Goal: Check status: Check status

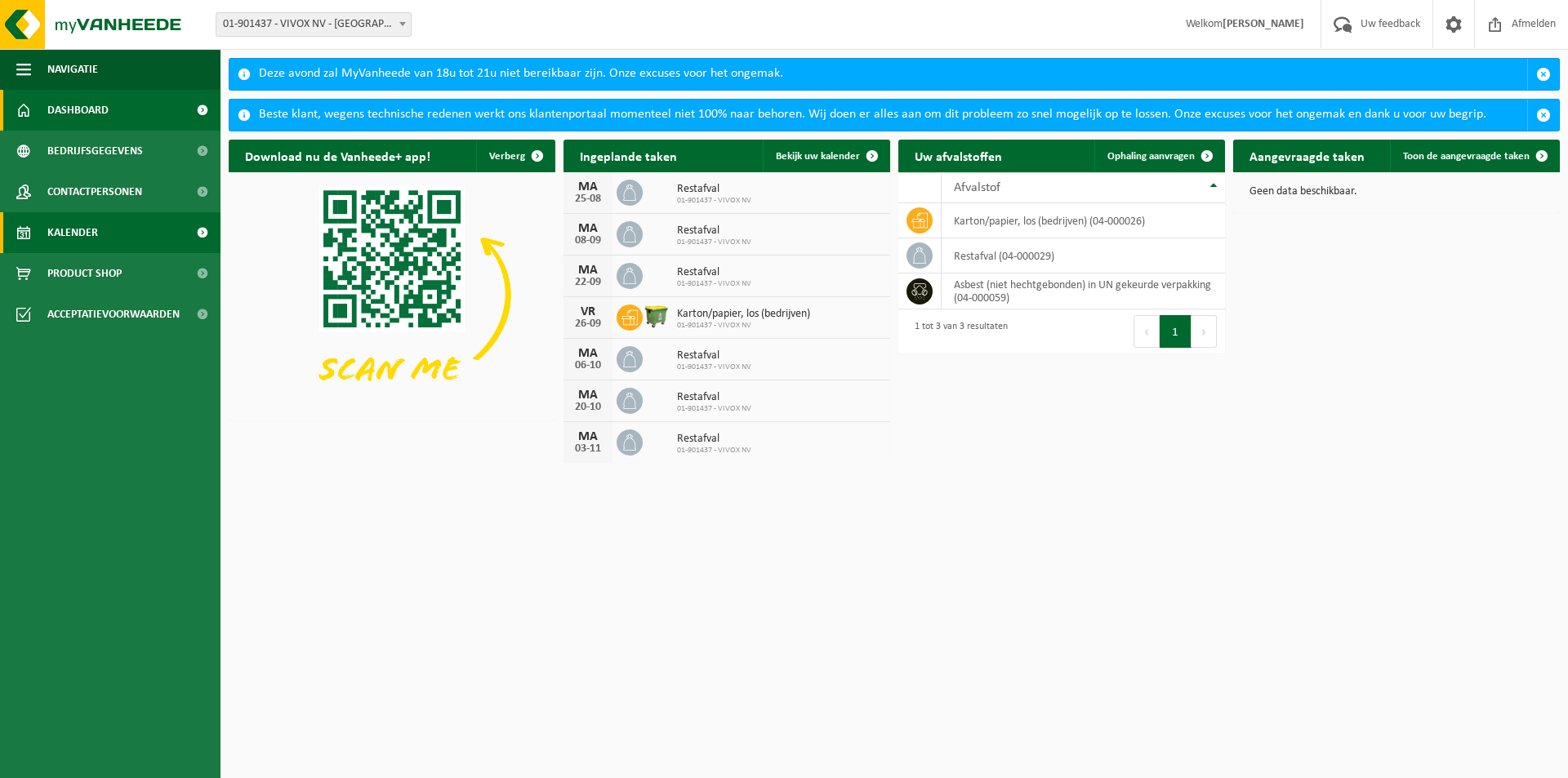
click at [81, 231] on span "Kalender" at bounding box center [72, 232] width 50 height 41
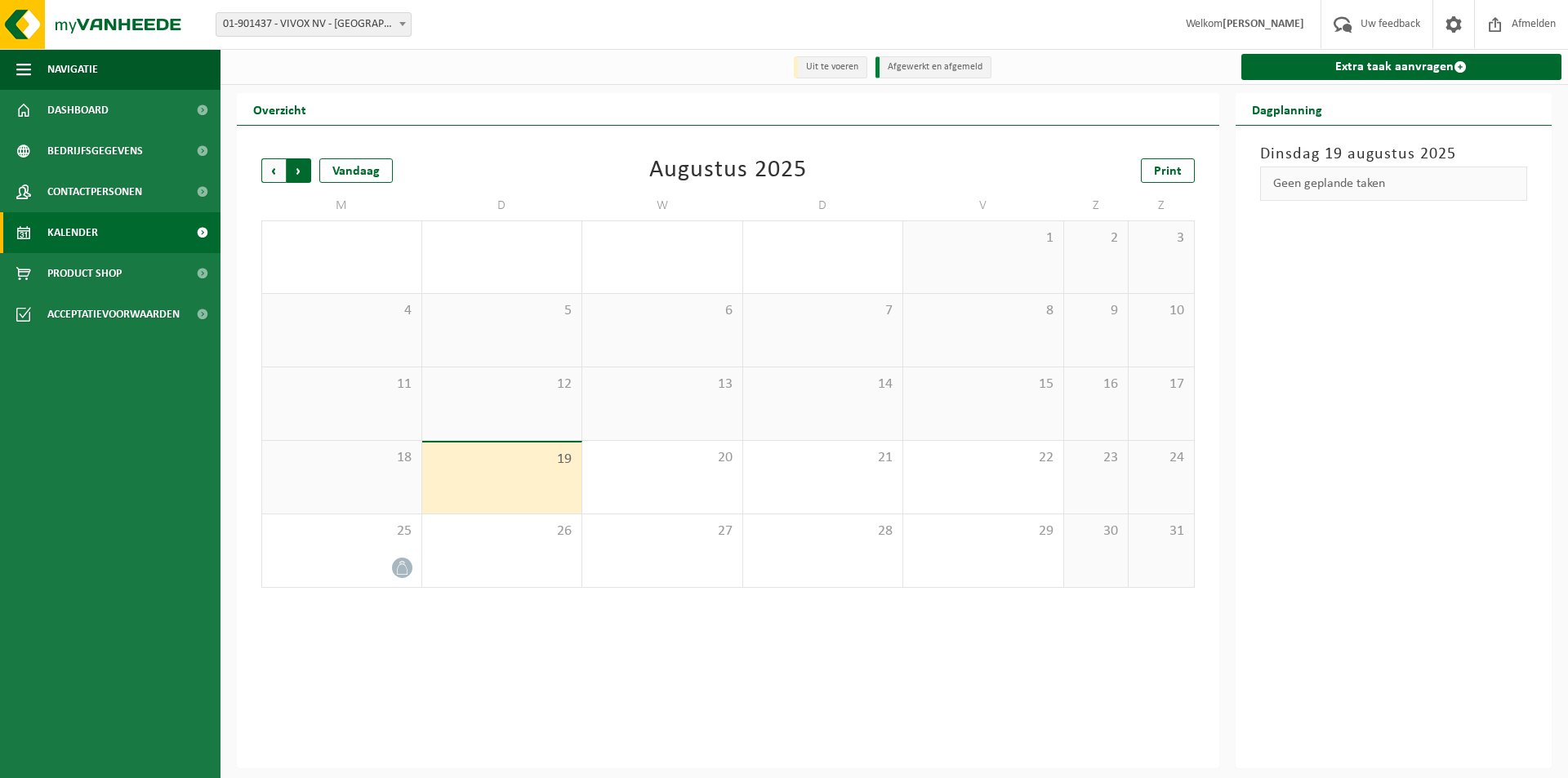
click at [272, 176] on span "Vorige" at bounding box center [273, 171] width 25 height 25
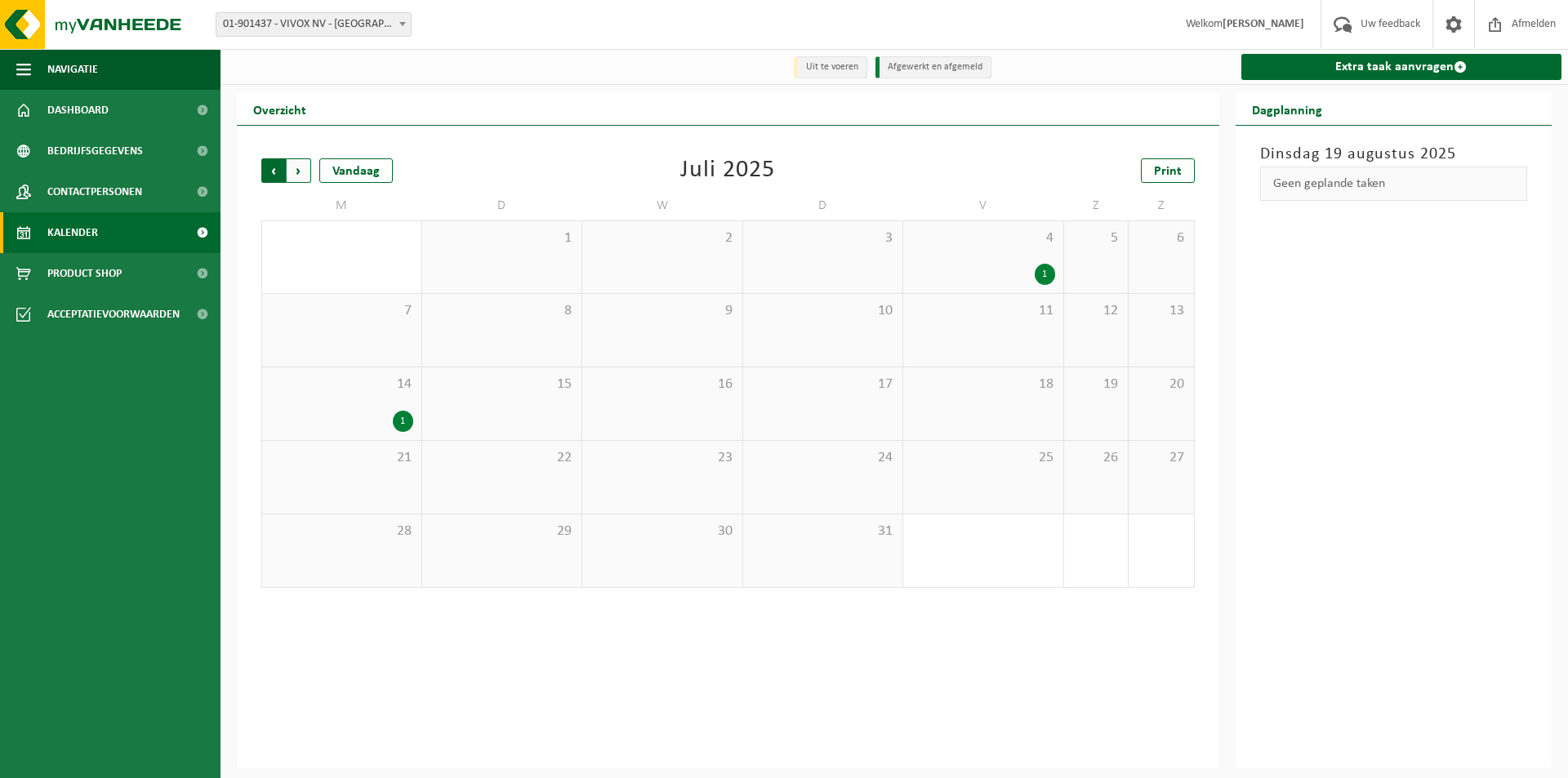
click at [304, 179] on span "Volgende" at bounding box center [299, 171] width 25 height 25
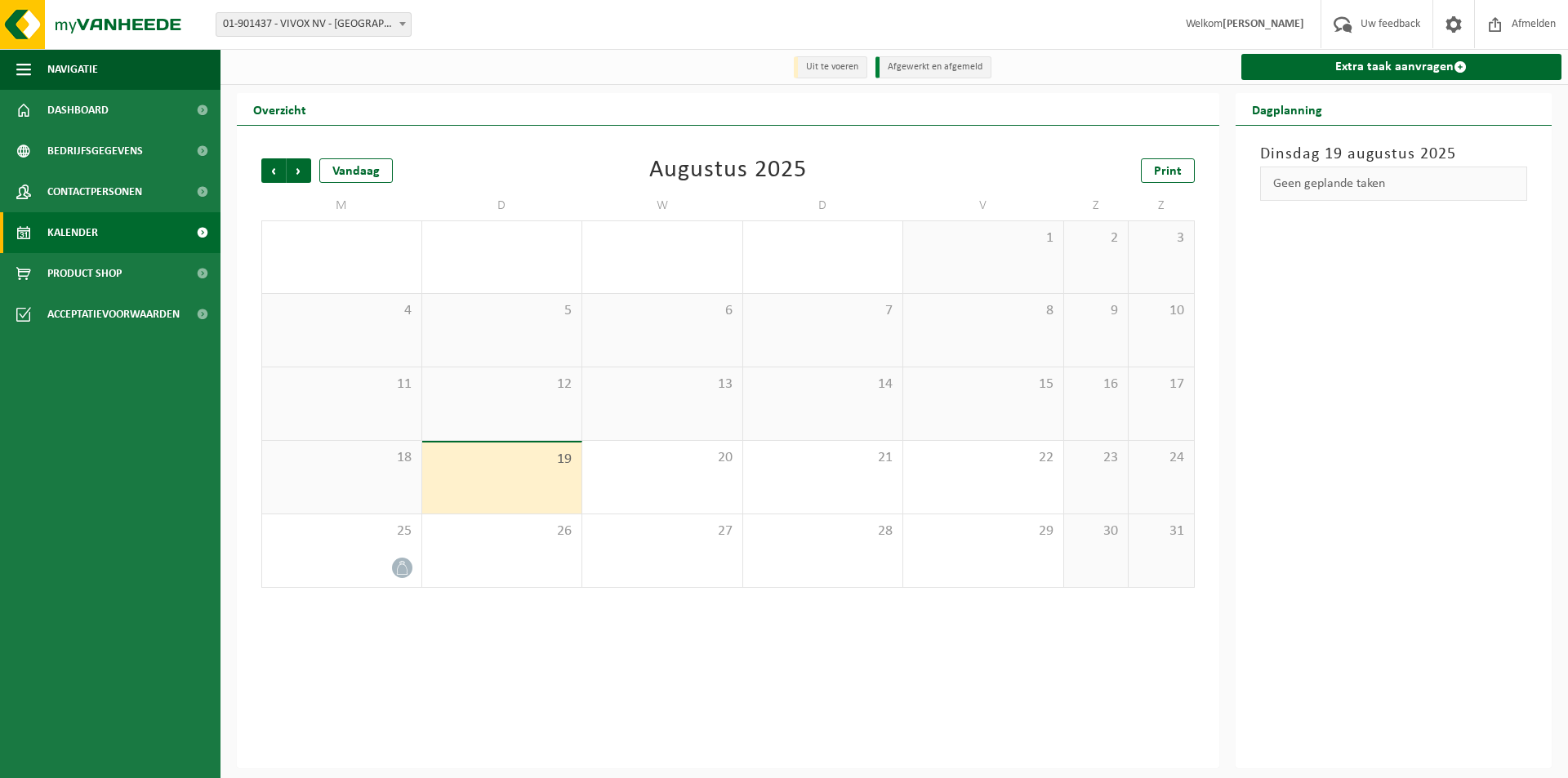
click at [304, 179] on span "Volgende" at bounding box center [299, 171] width 25 height 25
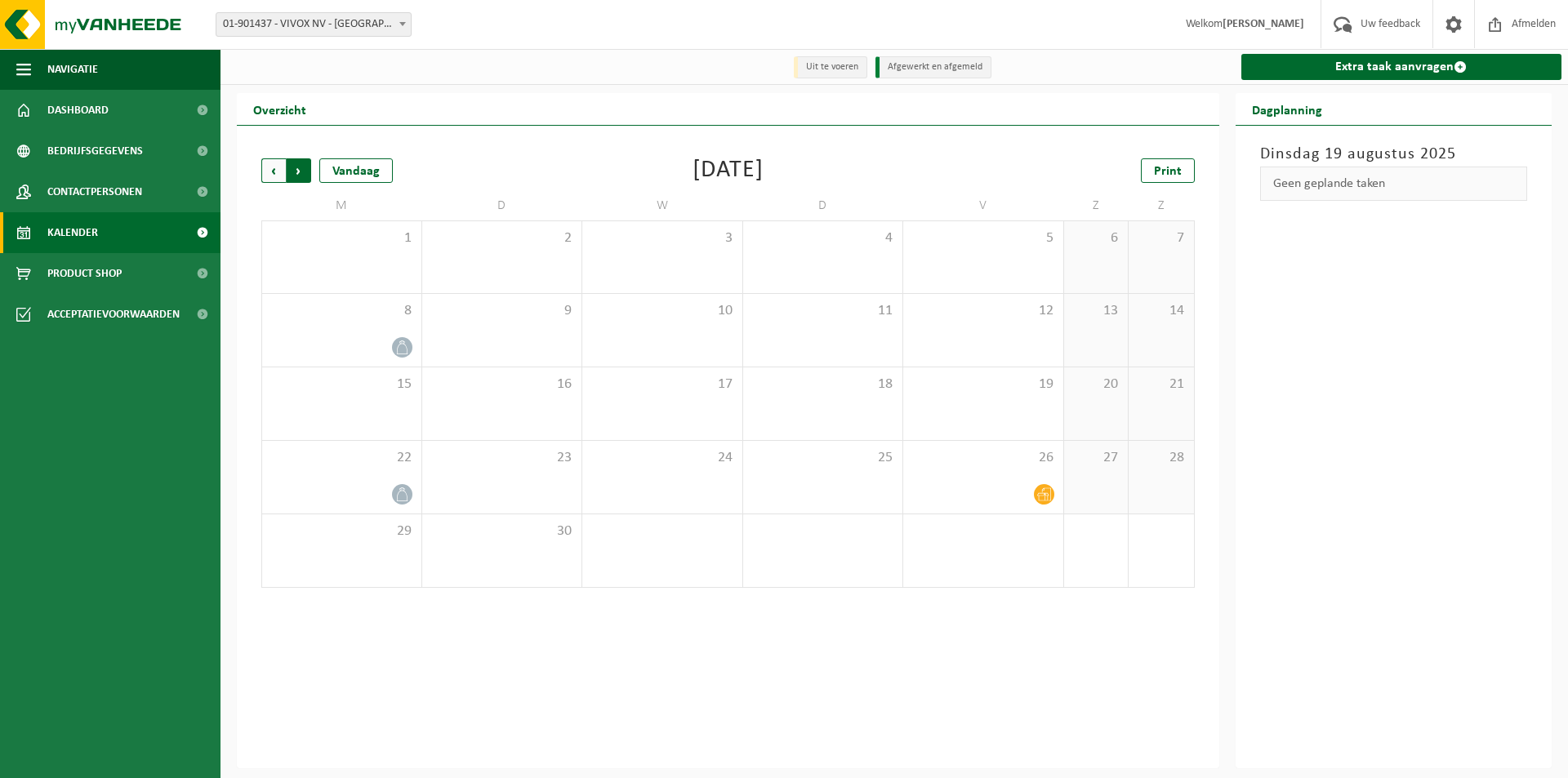
click at [269, 177] on span "Vorige" at bounding box center [273, 171] width 25 height 25
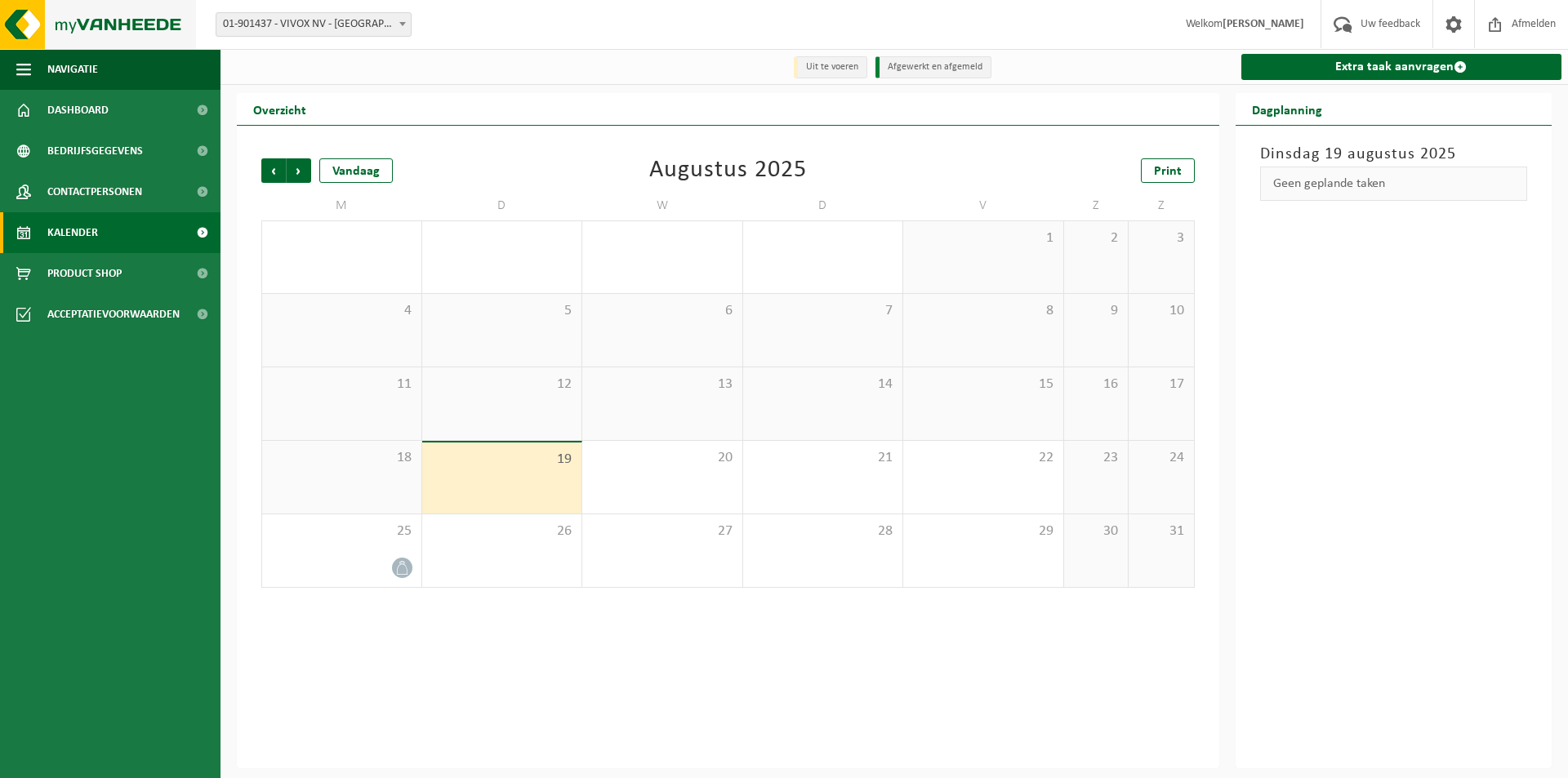
click at [97, 28] on img at bounding box center [98, 25] width 196 height 49
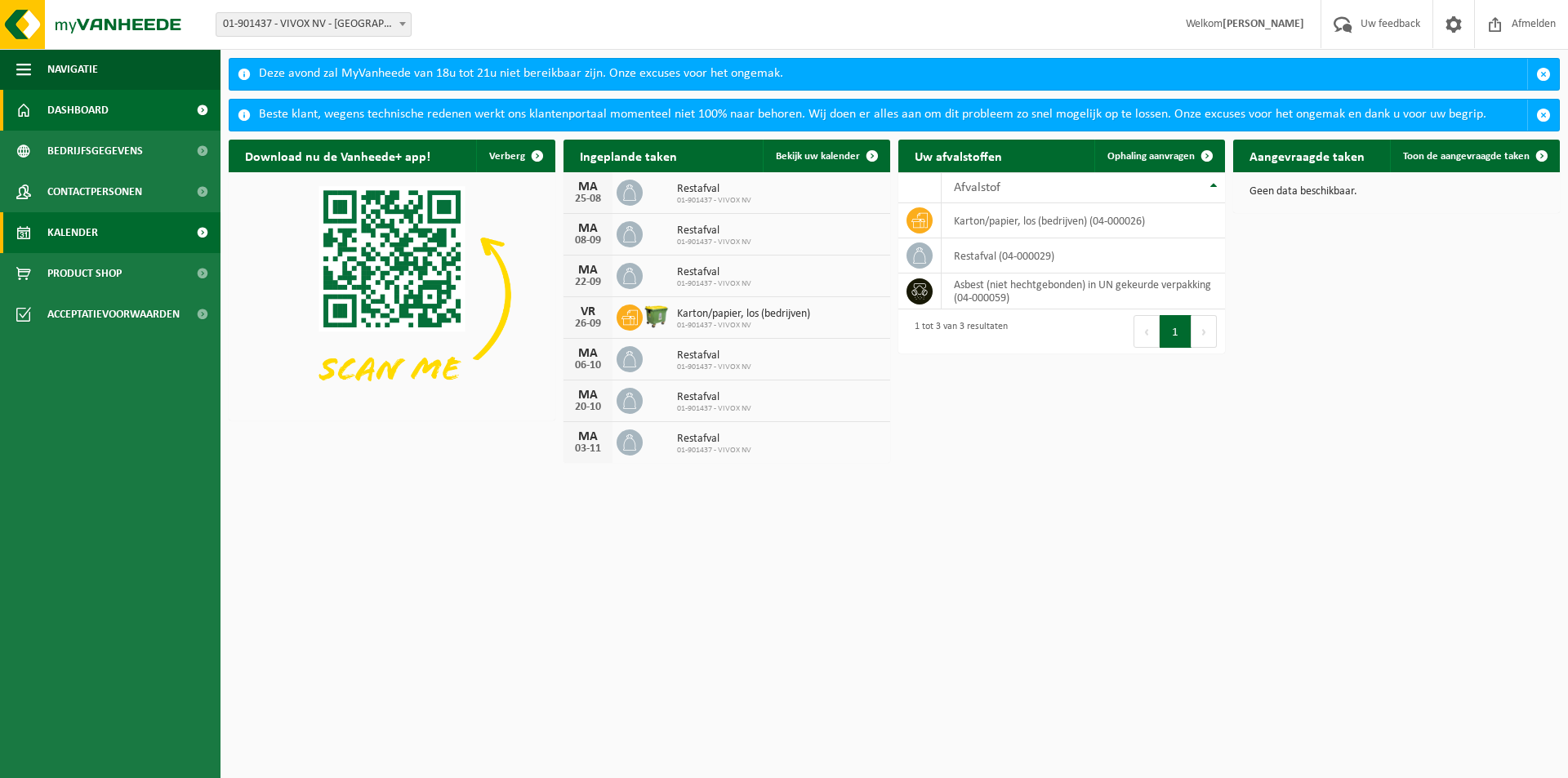
click at [91, 228] on span "Kalender" at bounding box center [72, 232] width 50 height 41
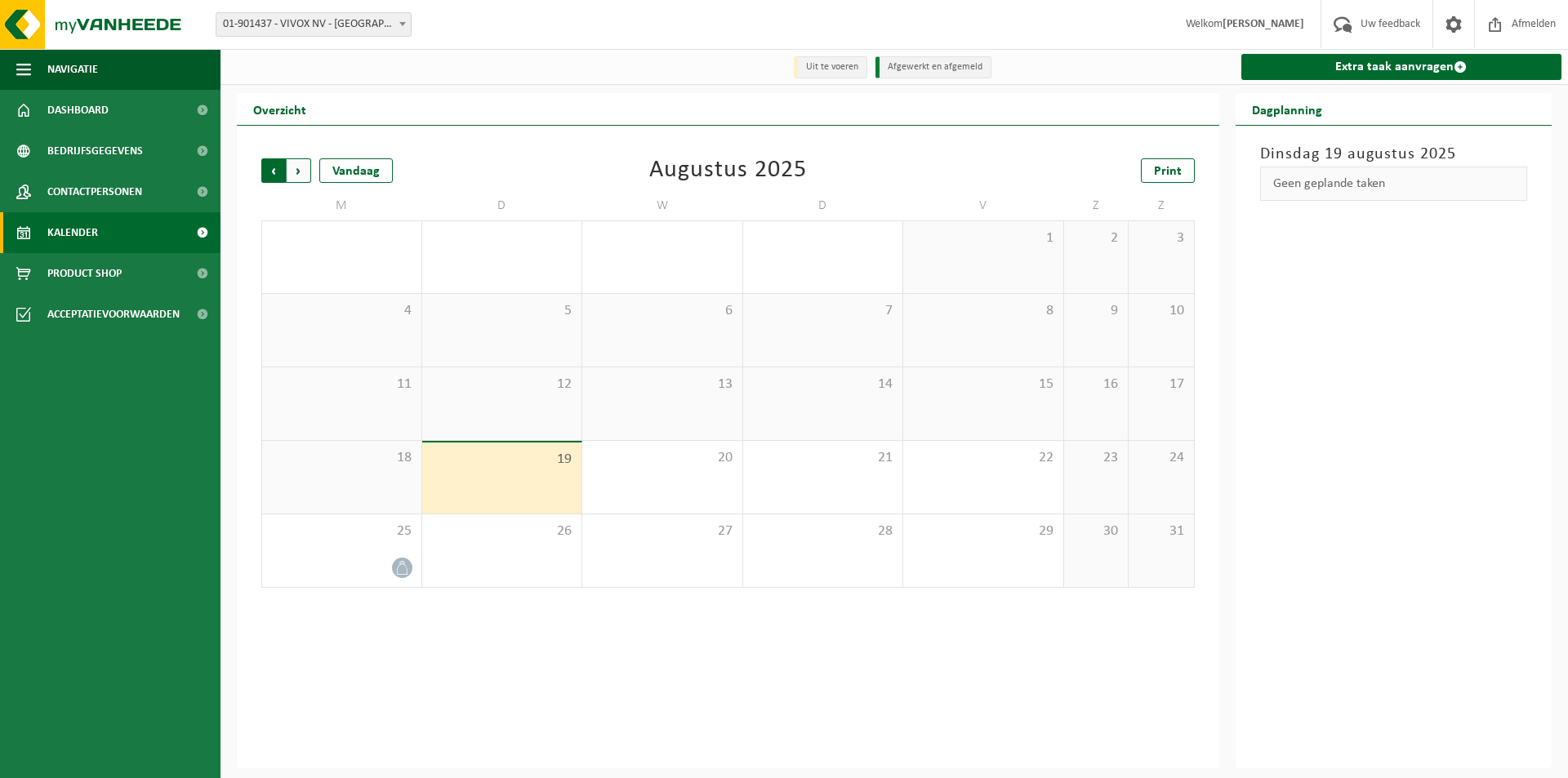
click at [295, 176] on span "Volgende" at bounding box center [299, 171] width 25 height 25
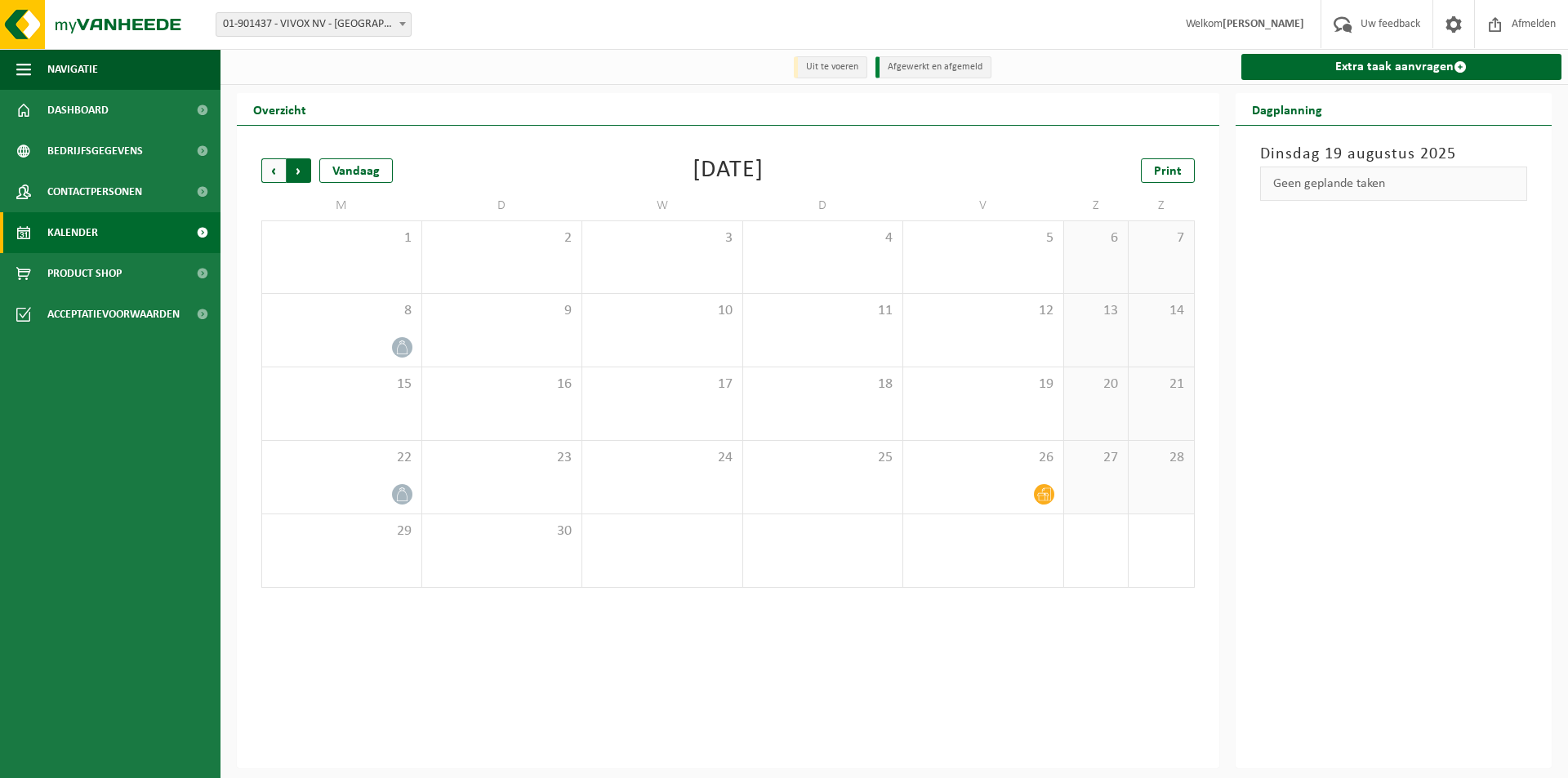
click at [270, 173] on span "Vorige" at bounding box center [273, 171] width 25 height 25
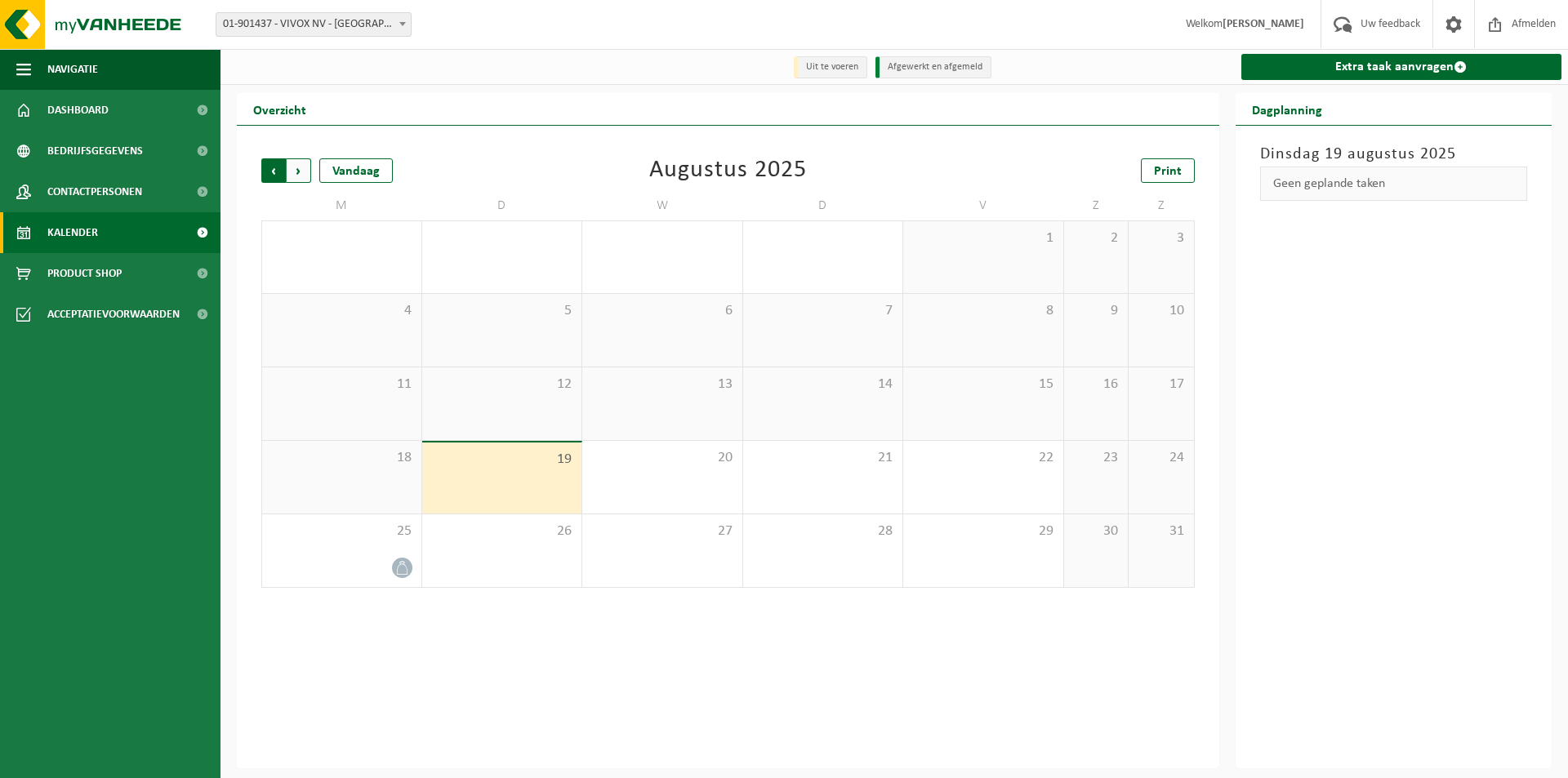
click at [295, 174] on span "Volgende" at bounding box center [299, 171] width 25 height 25
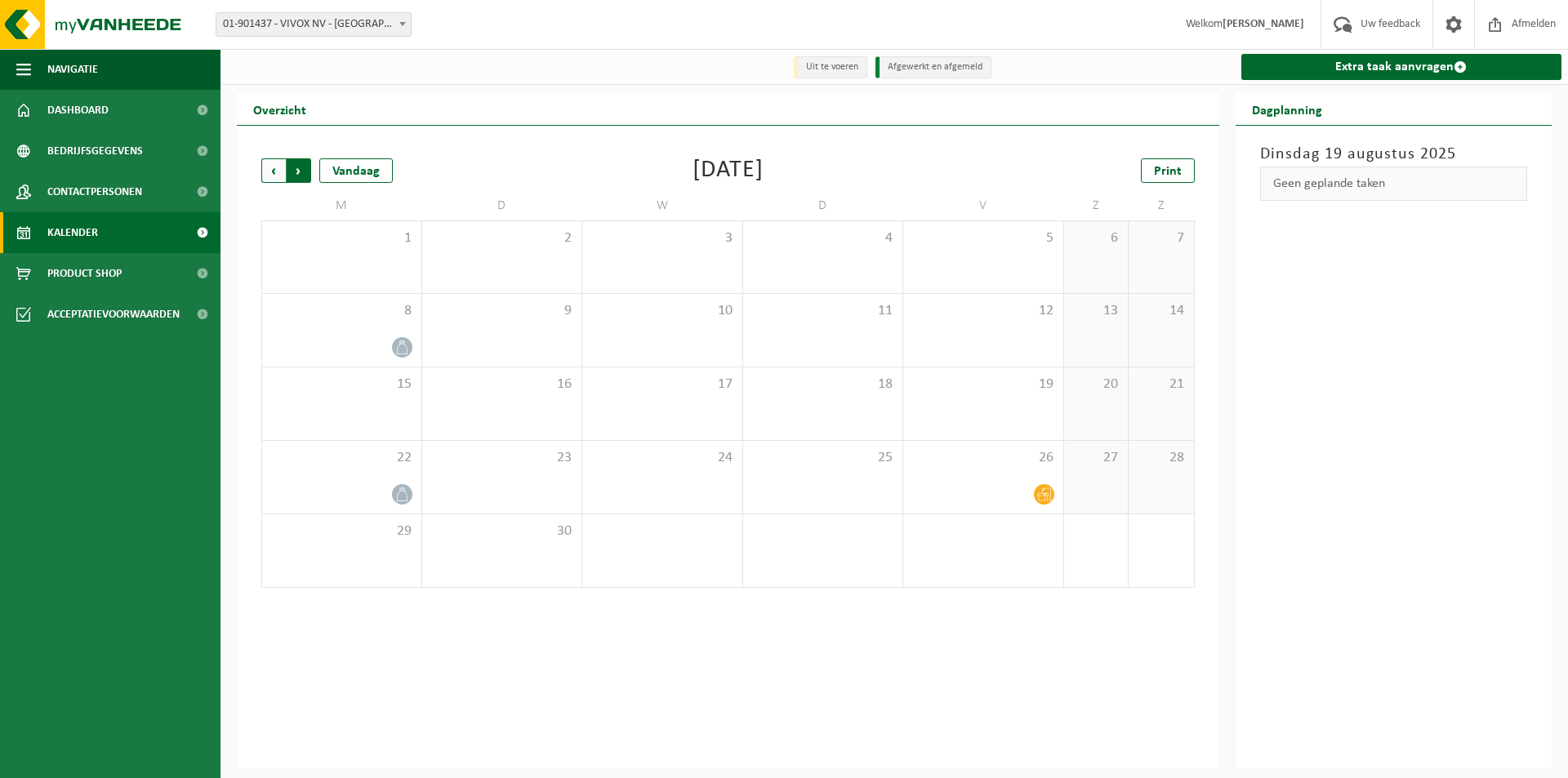
click at [263, 168] on span "Vorige" at bounding box center [273, 171] width 25 height 25
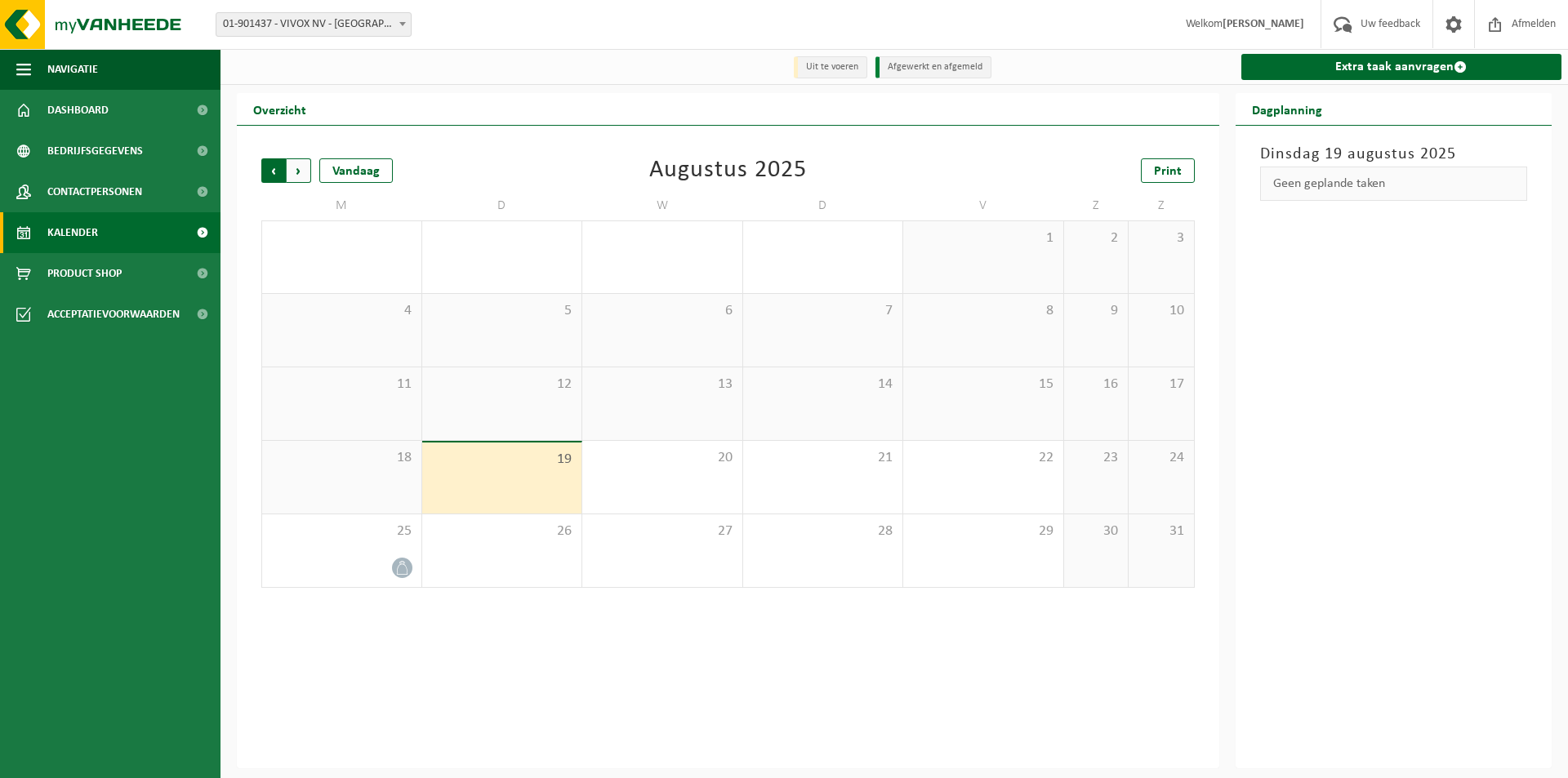
click at [304, 179] on span "Volgende" at bounding box center [299, 171] width 25 height 25
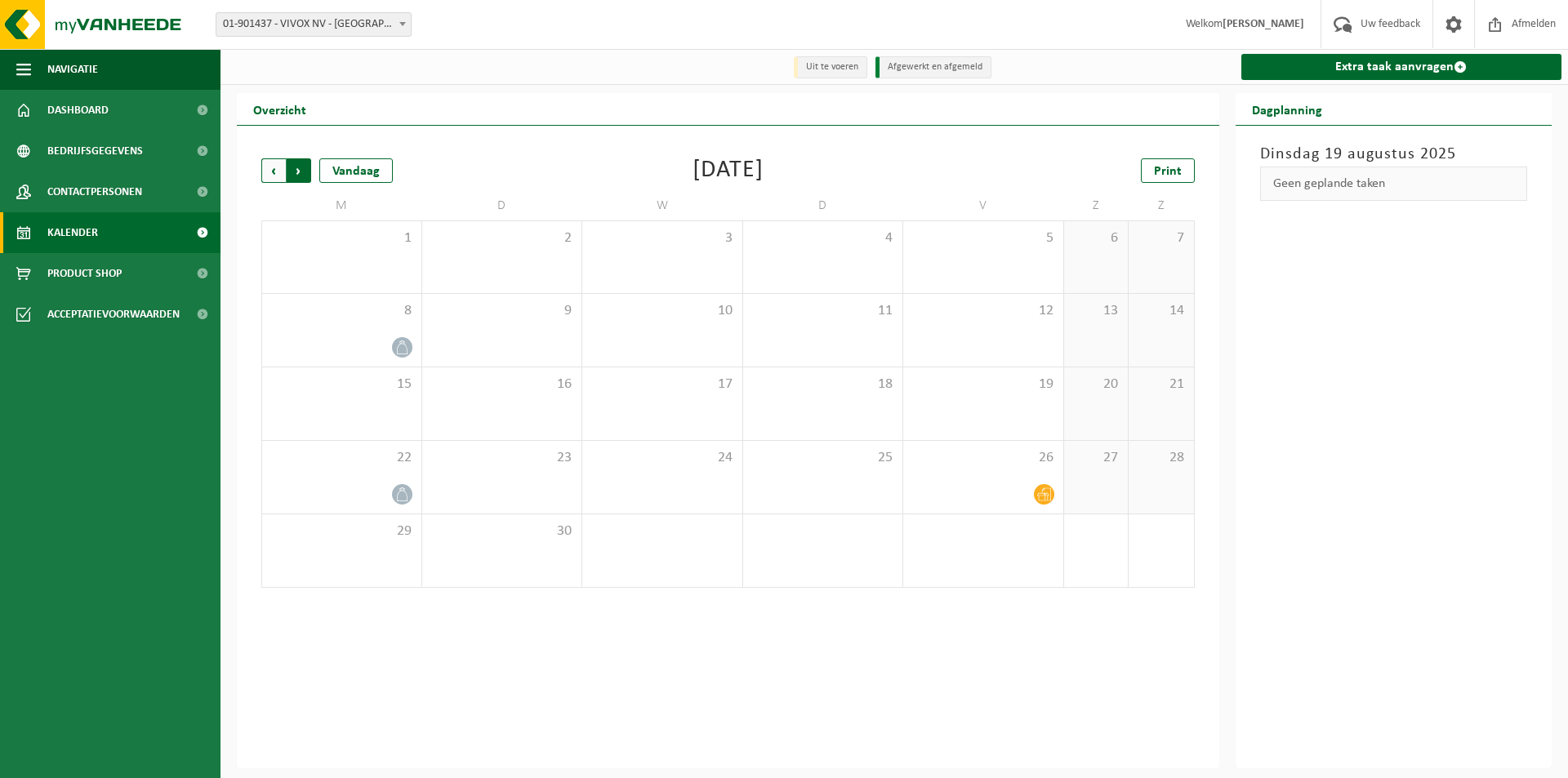
click at [265, 175] on span "Vorige" at bounding box center [273, 171] width 25 height 25
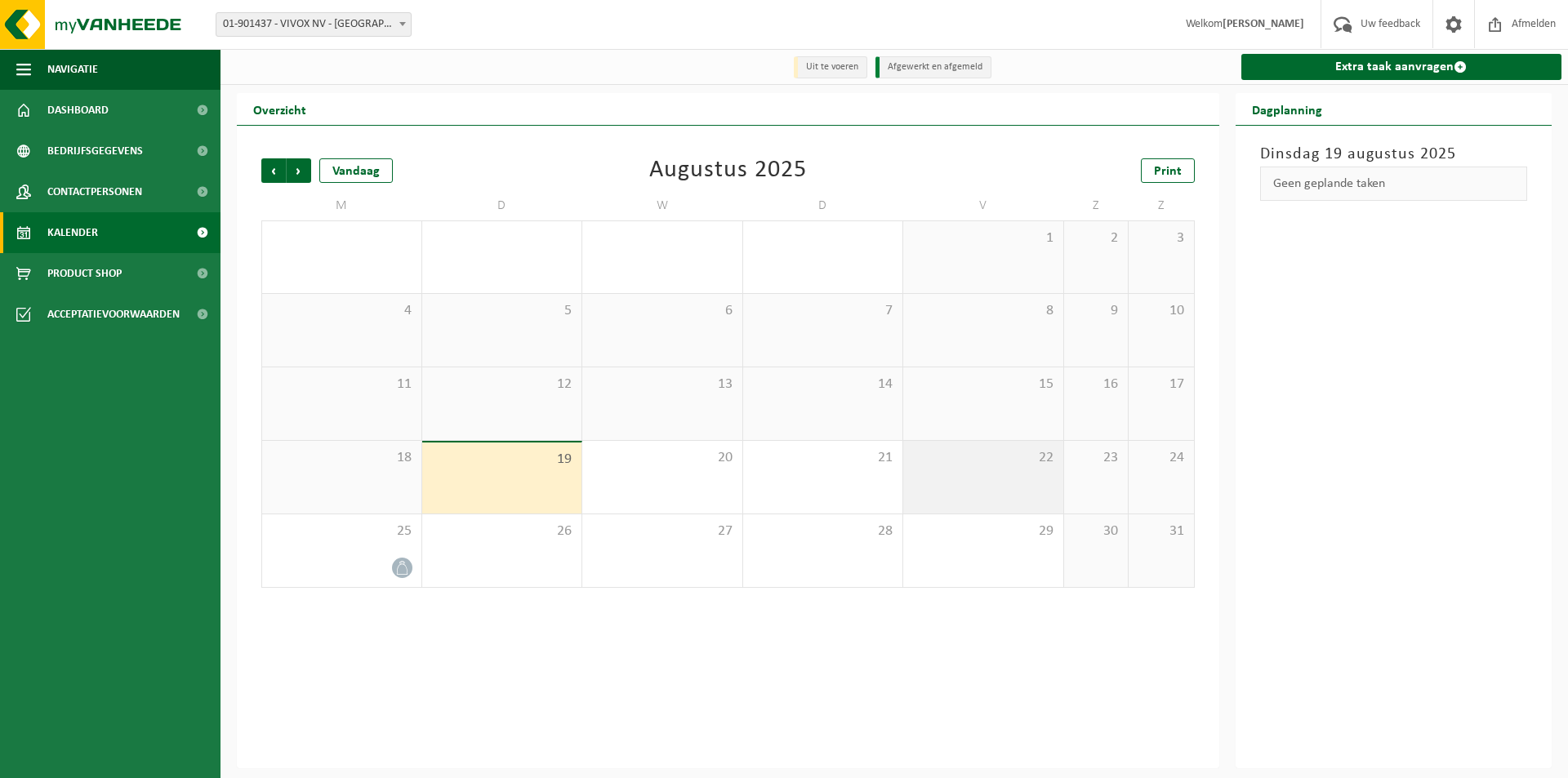
click at [1014, 477] on div "22" at bounding box center [983, 477] width 160 height 73
